Goal: Task Accomplishment & Management: Manage account settings

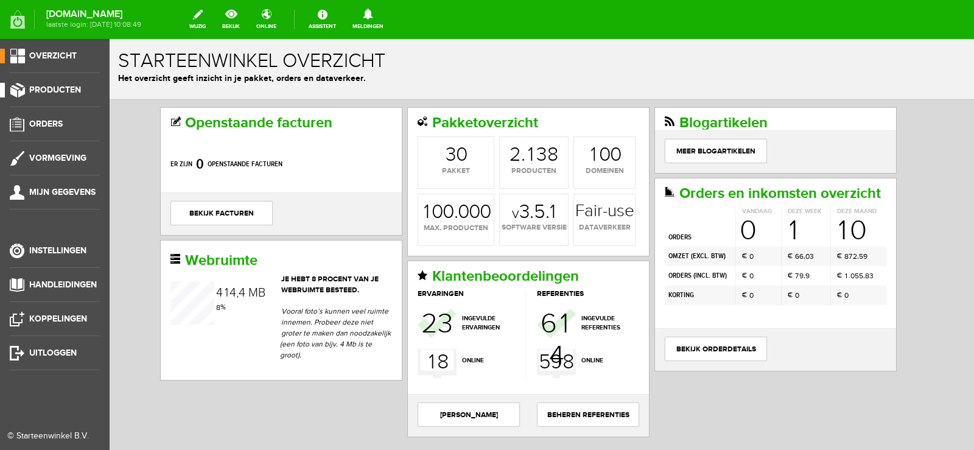
click at [60, 88] on span "Producten" at bounding box center [55, 90] width 52 height 10
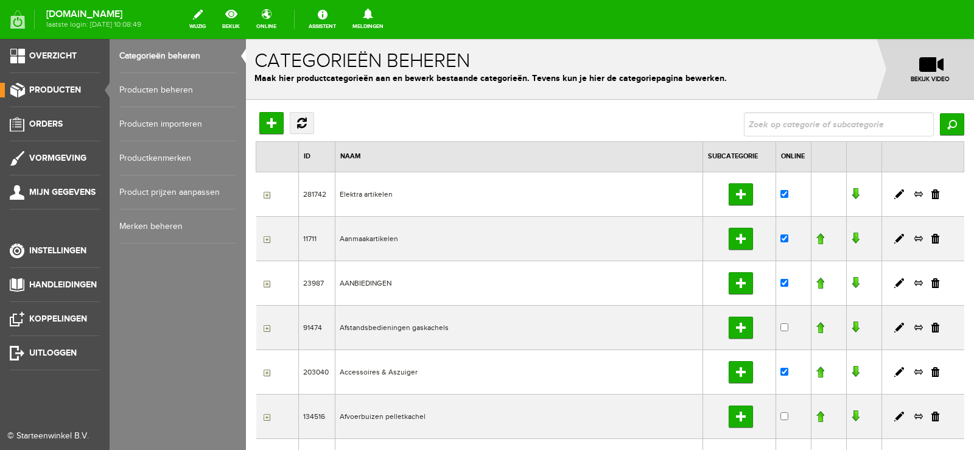
click at [174, 87] on link "Producten beheren" at bounding box center [177, 90] width 117 height 34
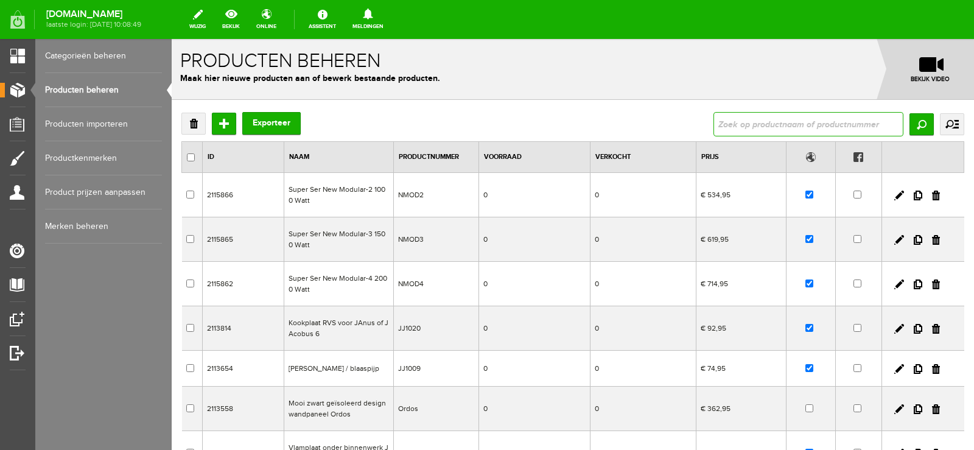
click at [743, 119] on input "text" at bounding box center [808, 124] width 190 height 24
type input "711330016"
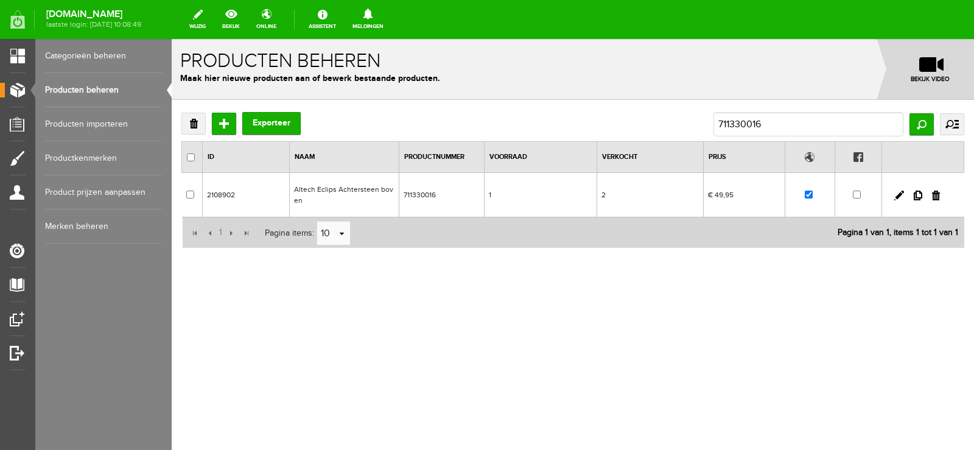
click at [554, 198] on td "1" at bounding box center [540, 195] width 113 height 44
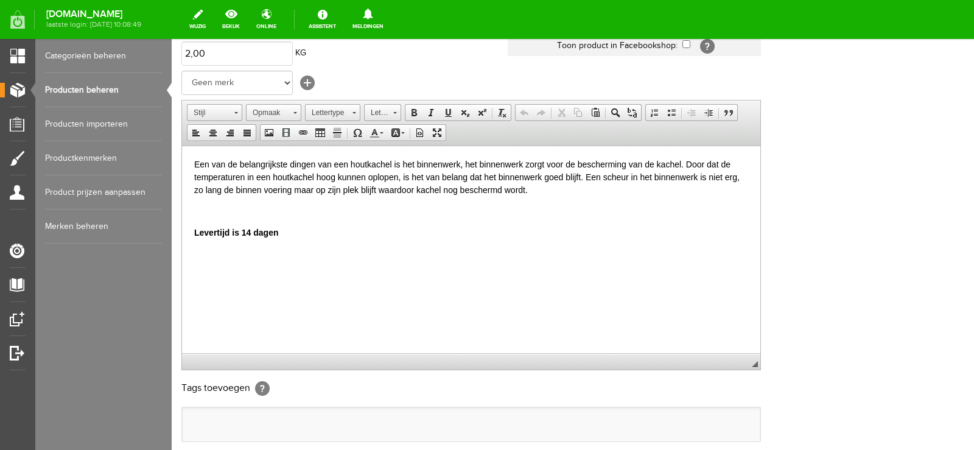
scroll to position [243, 0]
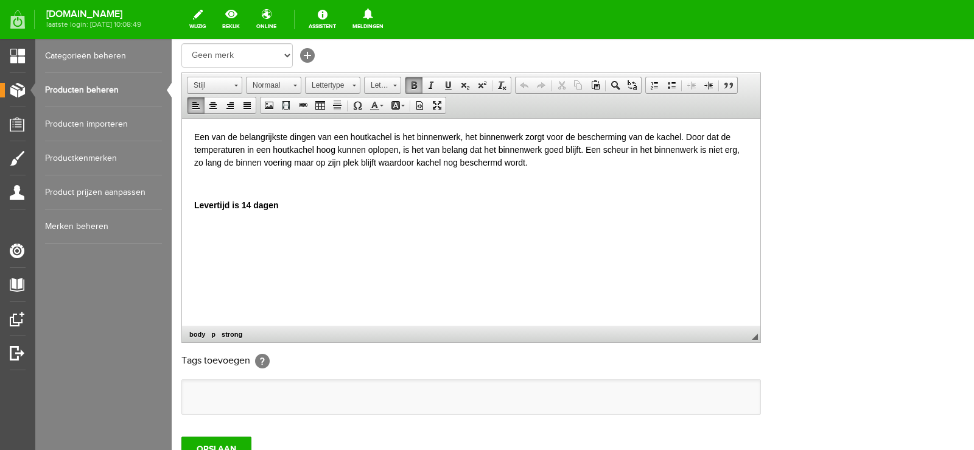
click at [192, 200] on html "Een van de belangrijkste dingen van een houtkachel is het binnenwerk, het binne…" at bounding box center [471, 170] width 578 height 105
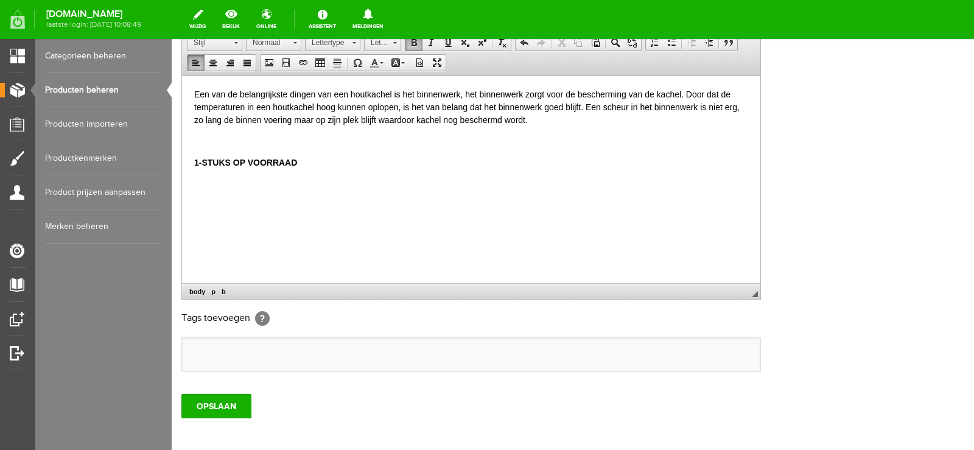
scroll to position [304, 0]
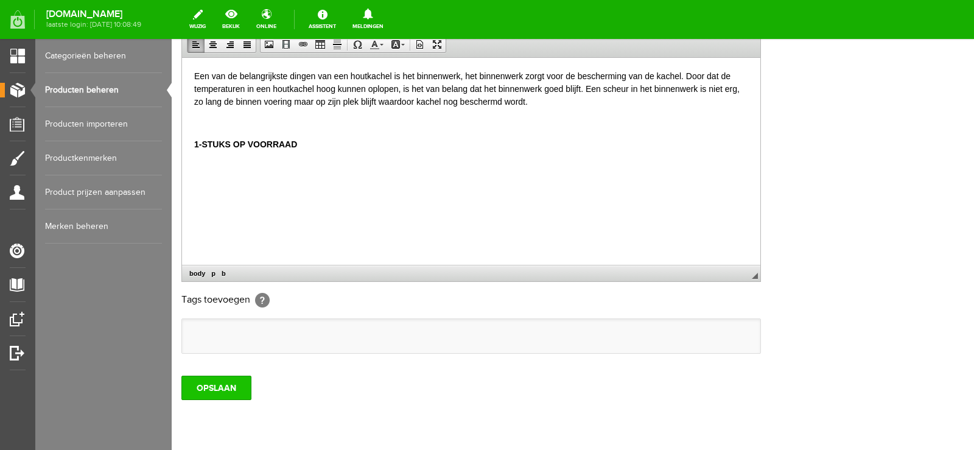
click at [219, 389] on input "OPSLAAN" at bounding box center [216, 388] width 70 height 24
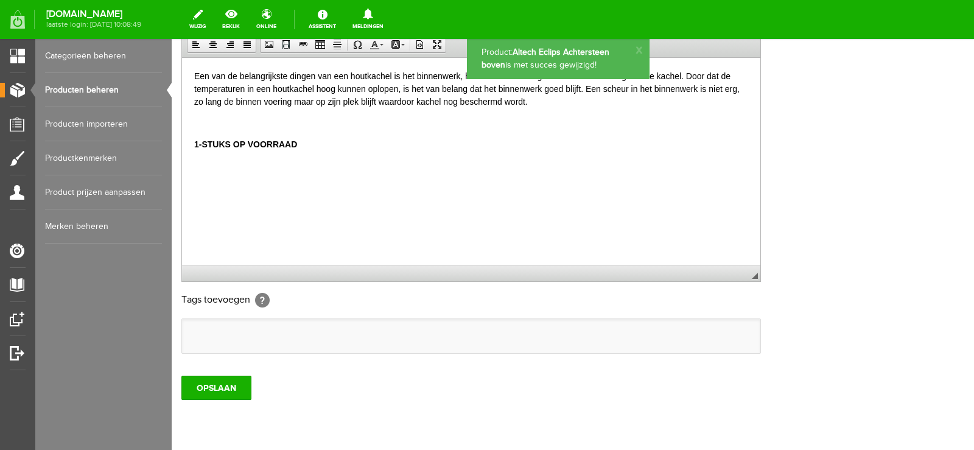
scroll to position [0, 0]
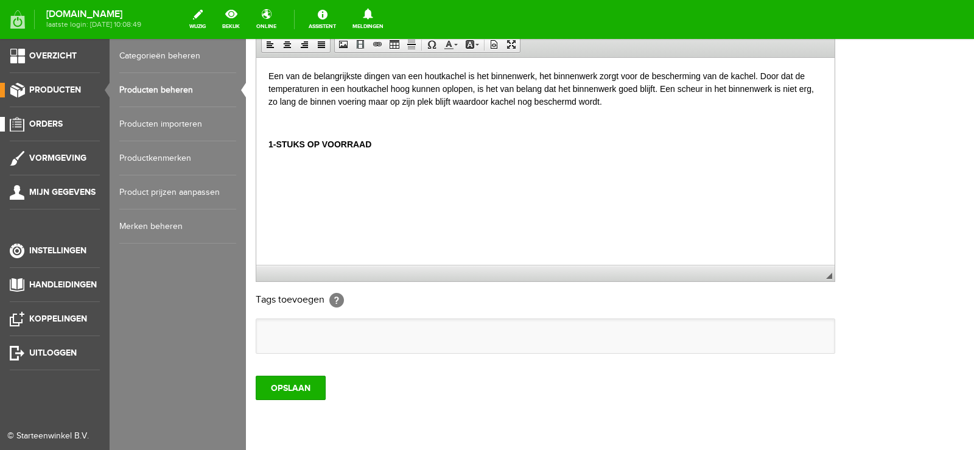
click at [55, 122] on span "Orders" at bounding box center [45, 124] width 33 height 10
